Goal: Find specific page/section

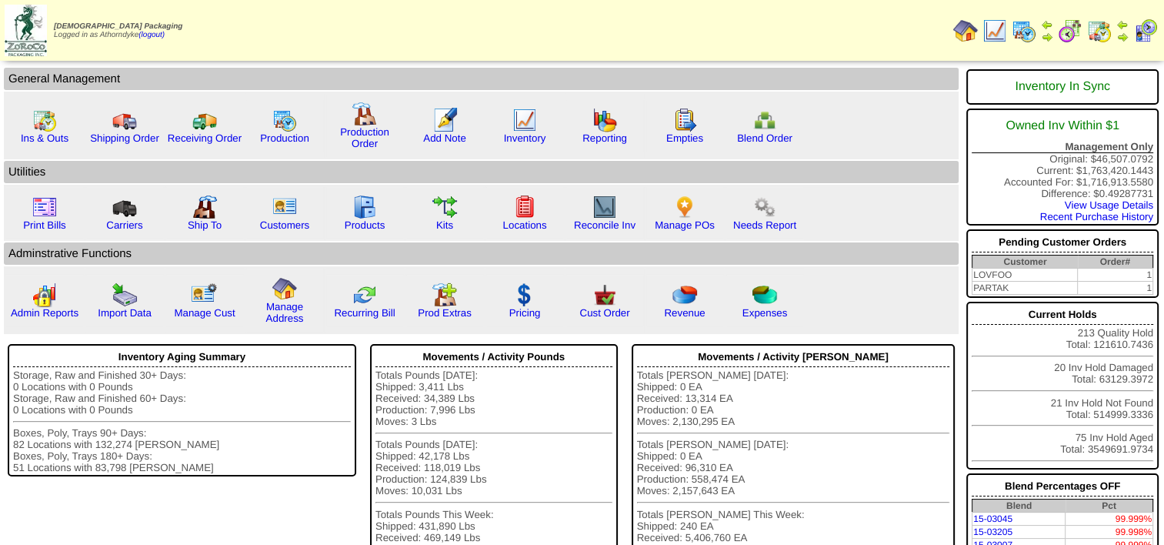
click at [1099, 29] on img at bounding box center [1099, 30] width 25 height 25
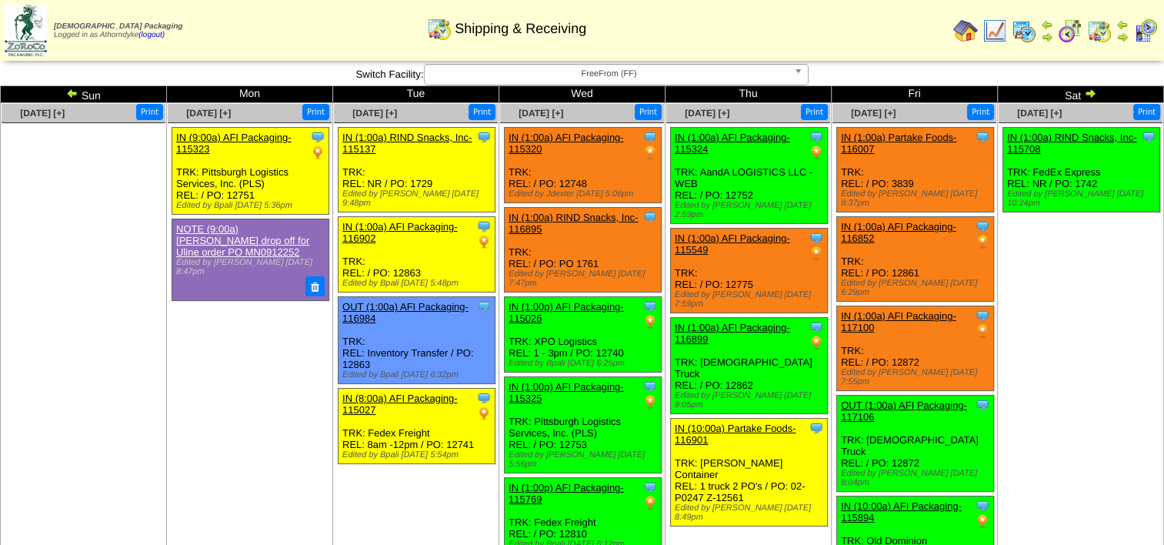
click at [73, 95] on img at bounding box center [72, 93] width 12 height 12
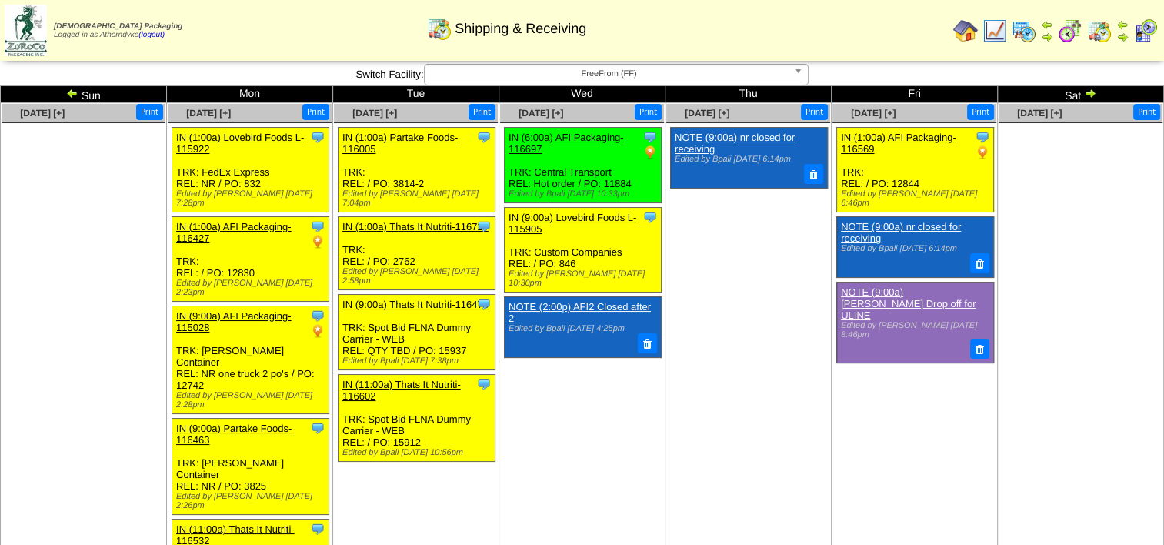
click at [73, 95] on img at bounding box center [72, 93] width 12 height 12
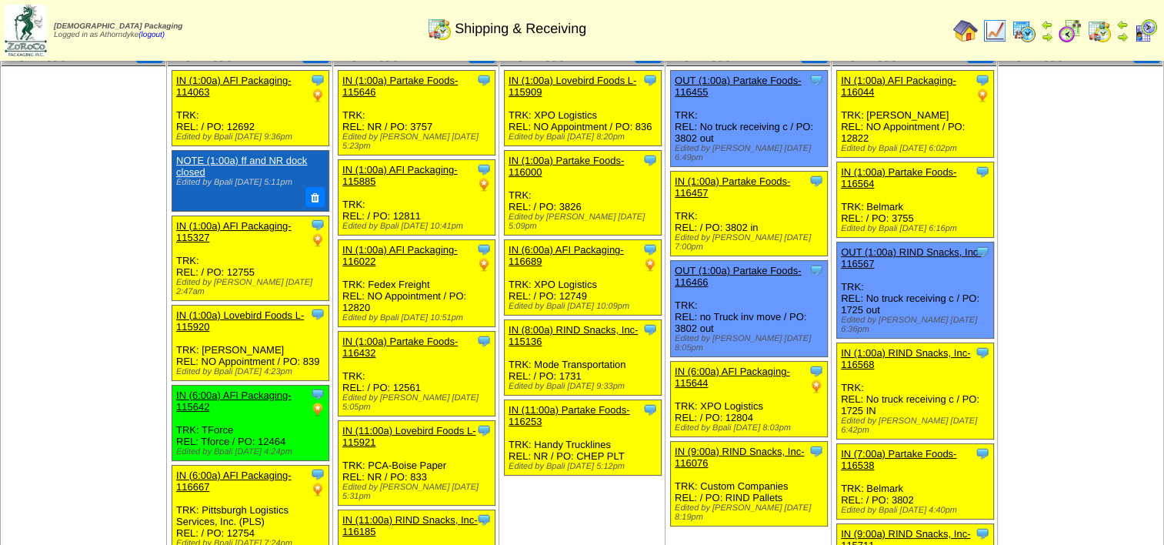
scroll to position [43, 0]
